Goal: Find contact information: Find contact information

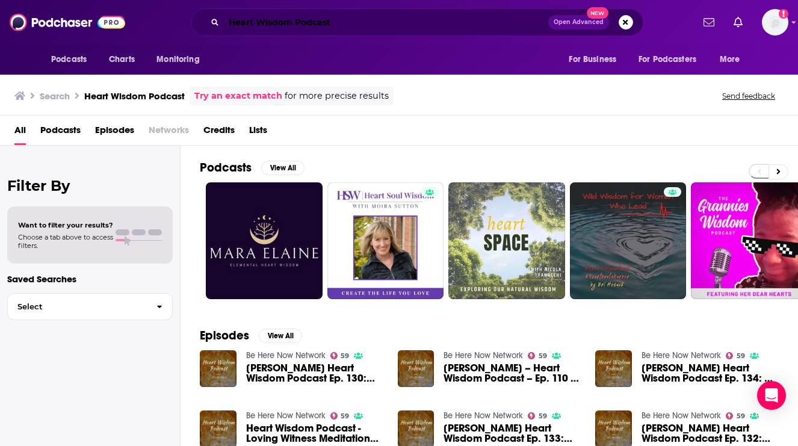
click at [299, 21] on input "Heart Wisdom Podcast" at bounding box center [386, 22] width 324 height 19
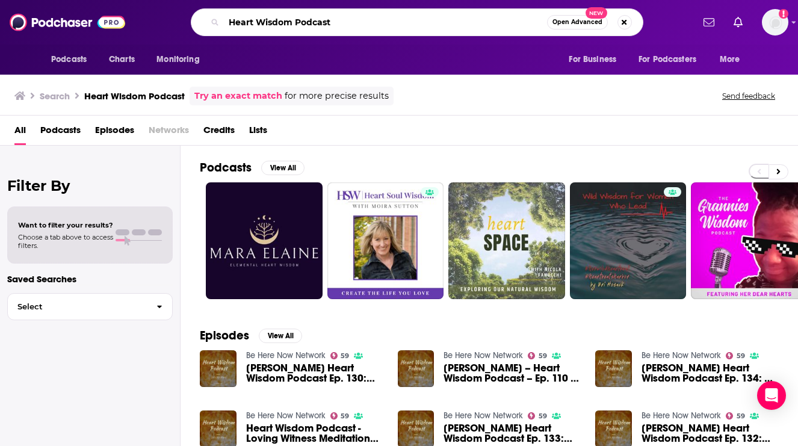
click at [299, 21] on input "Heart Wisdom Podcast" at bounding box center [385, 22] width 323 height 19
paste input "The Behavioral Observations Podcast with [PERSON_NAME]"
type input "The Behavioral Observations Podcast with [PERSON_NAME]"
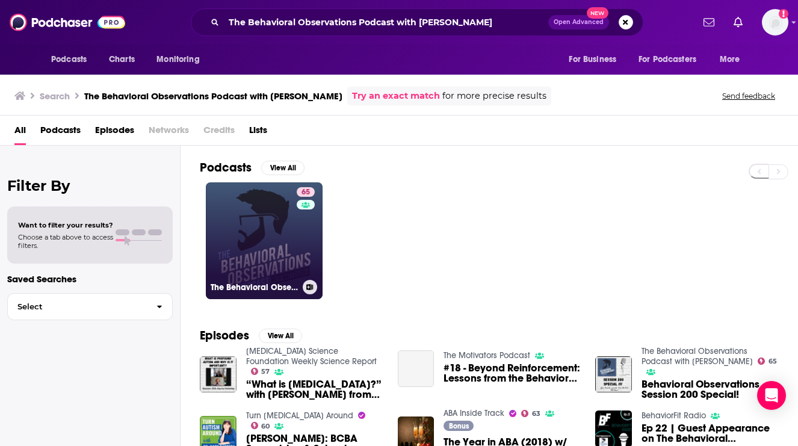
click at [278, 273] on link "65 The Behavioral Observations Podcast with [PERSON_NAME]" at bounding box center [264, 240] width 117 height 117
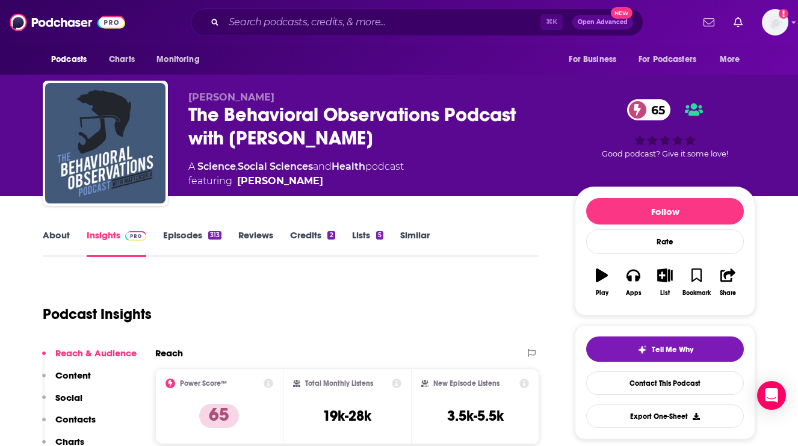
click at [57, 244] on link "About" at bounding box center [56, 243] width 27 height 28
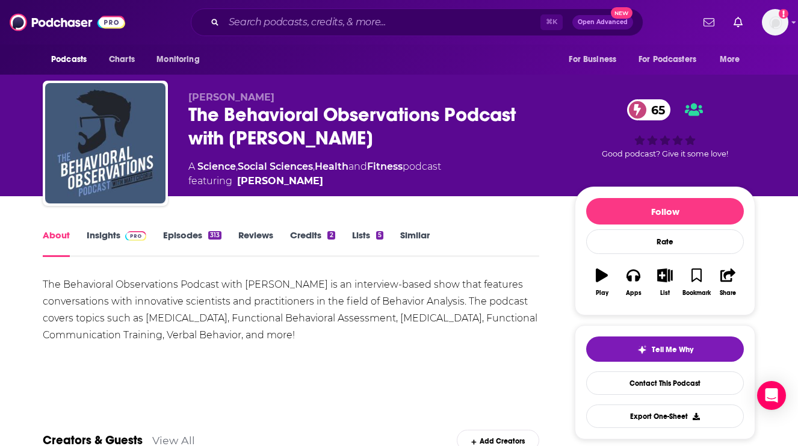
click at [98, 235] on link "Insights" at bounding box center [117, 243] width 60 height 28
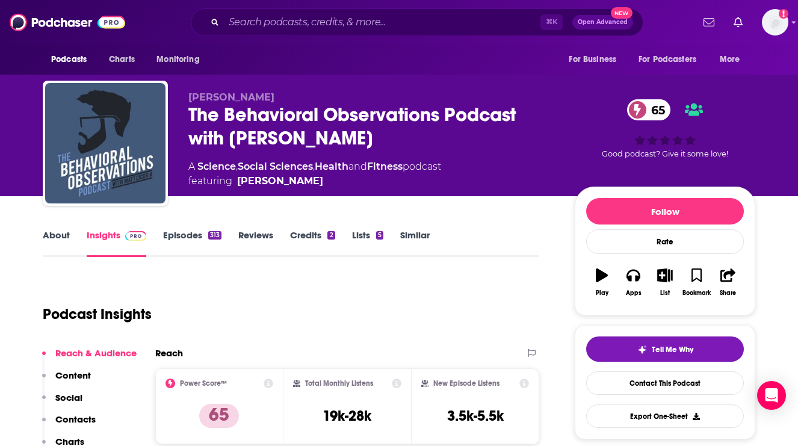
click at [78, 421] on p "Contacts" at bounding box center [75, 418] width 40 height 11
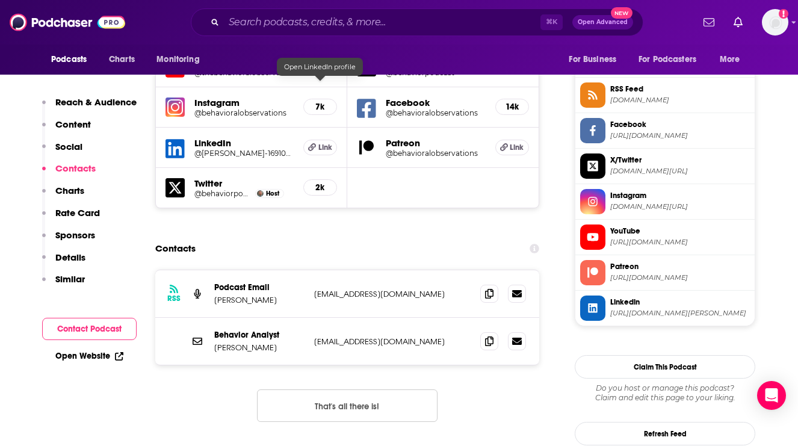
scroll to position [1101, 0]
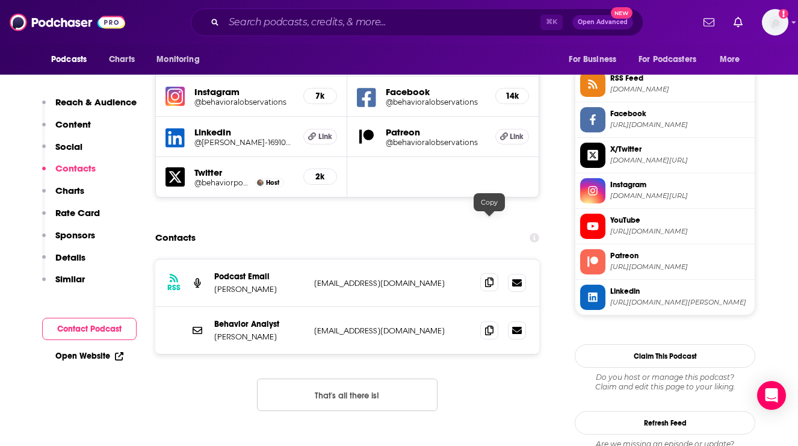
click at [484, 273] on span at bounding box center [489, 282] width 18 height 18
click at [244, 20] on input "Search podcasts, credits, & more..." at bounding box center [382, 22] width 317 height 19
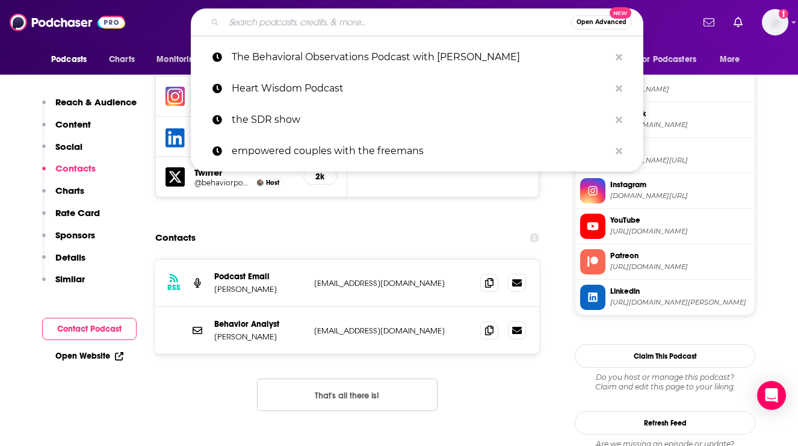
paste input "Anxiety Society"
type input "Anxiety Society"
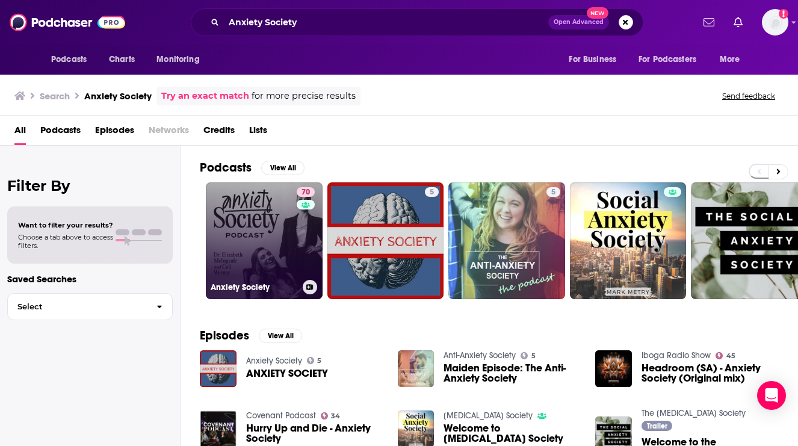
click at [253, 234] on link "70 Anxiety Society" at bounding box center [264, 240] width 117 height 117
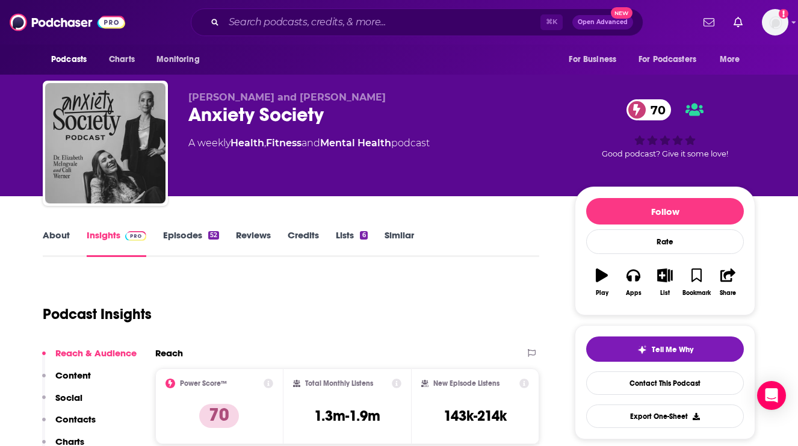
click at [51, 243] on link "About" at bounding box center [56, 243] width 27 height 28
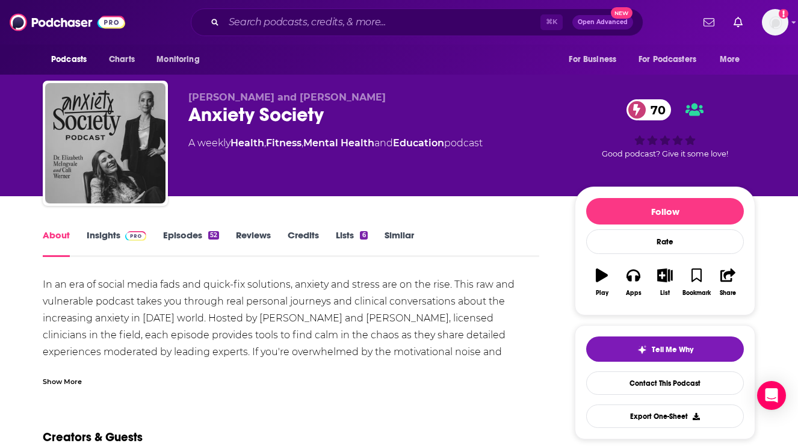
click at [94, 240] on link "Insights" at bounding box center [117, 243] width 60 height 28
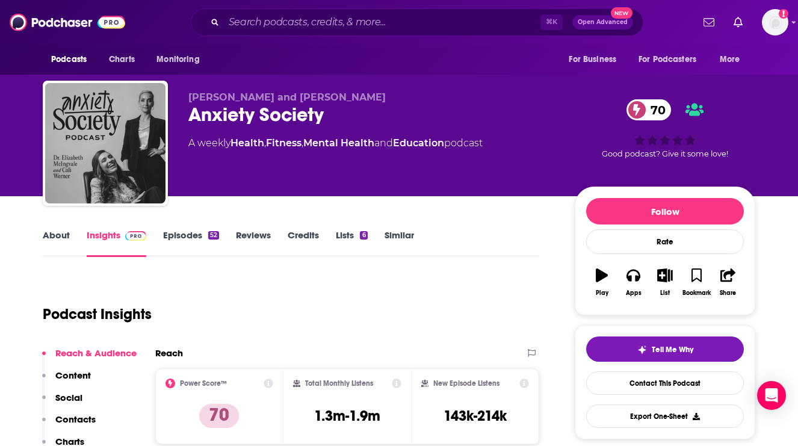
click at [66, 421] on p "Contacts" at bounding box center [75, 418] width 40 height 11
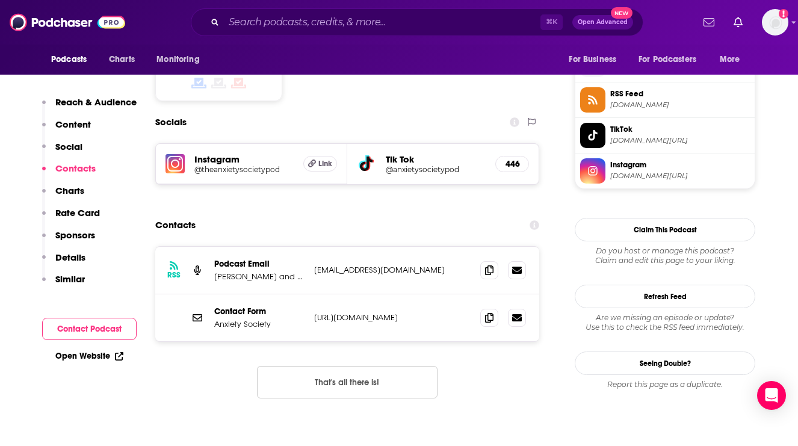
scroll to position [993, 0]
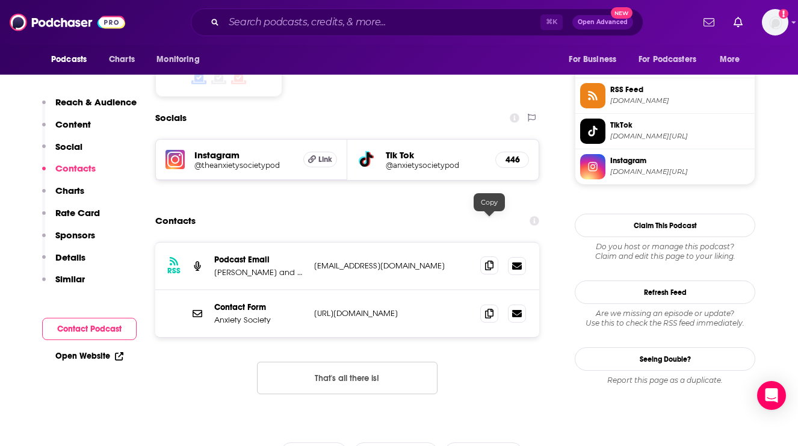
click at [484, 256] on span at bounding box center [489, 265] width 18 height 18
